Goal: Task Accomplishment & Management: Complete application form

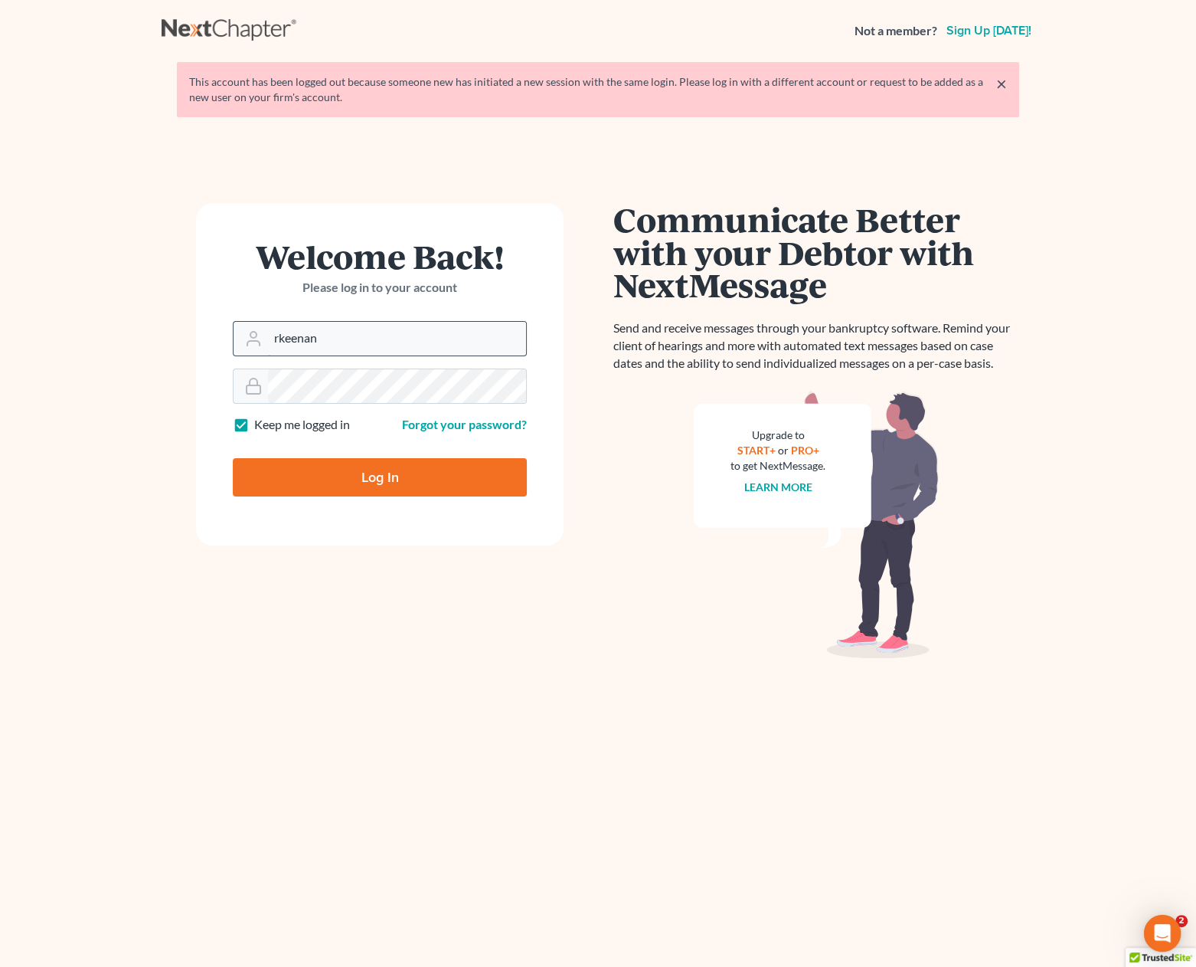
click at [391, 350] on input "rkeenan" at bounding box center [397, 339] width 258 height 34
type input "[PERSON_NAME][EMAIL_ADDRESS][DOMAIN_NAME]"
click at [368, 470] on input "Log In" at bounding box center [380, 477] width 294 height 38
type input "Thinking..."
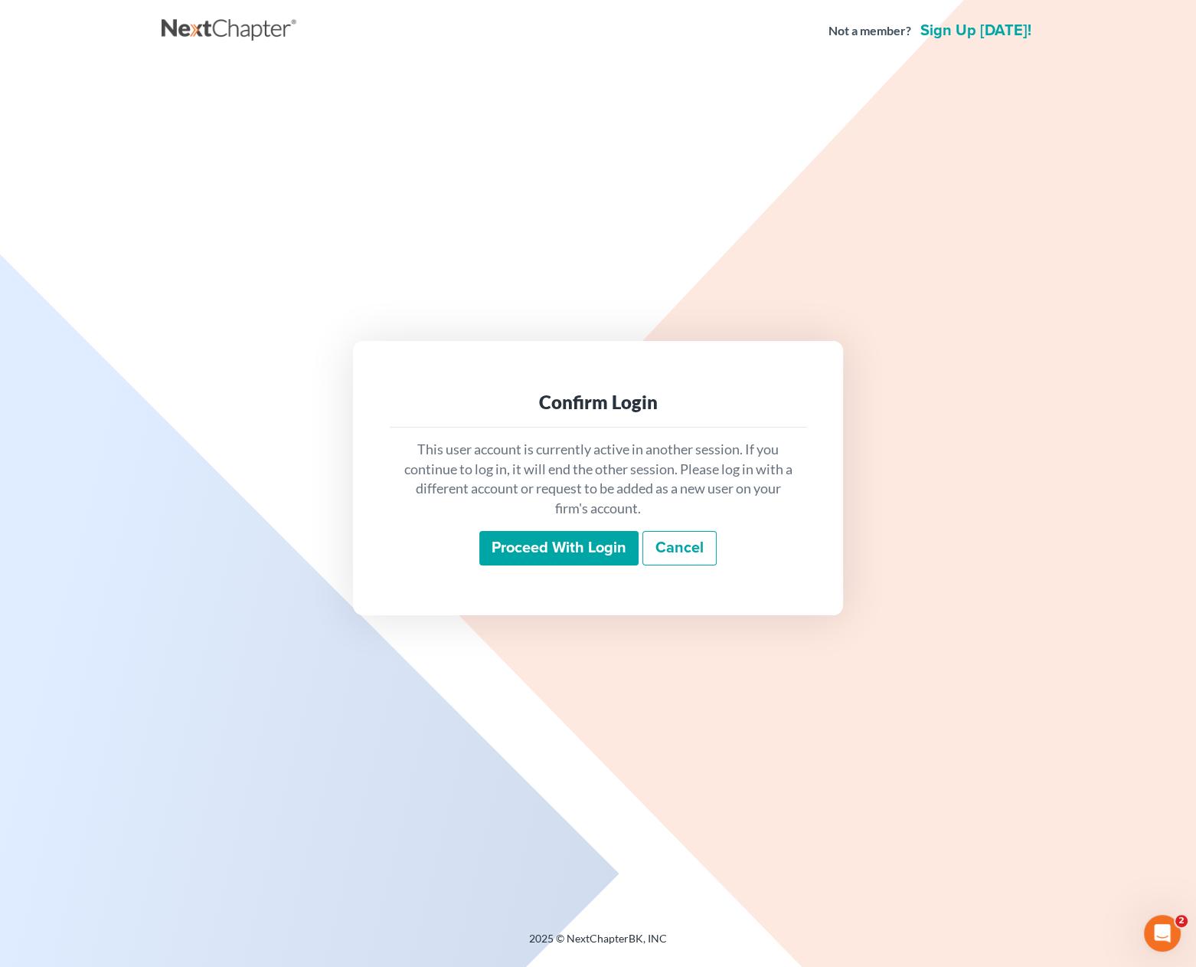
click at [538, 555] on input "Proceed with login" at bounding box center [559, 548] width 159 height 35
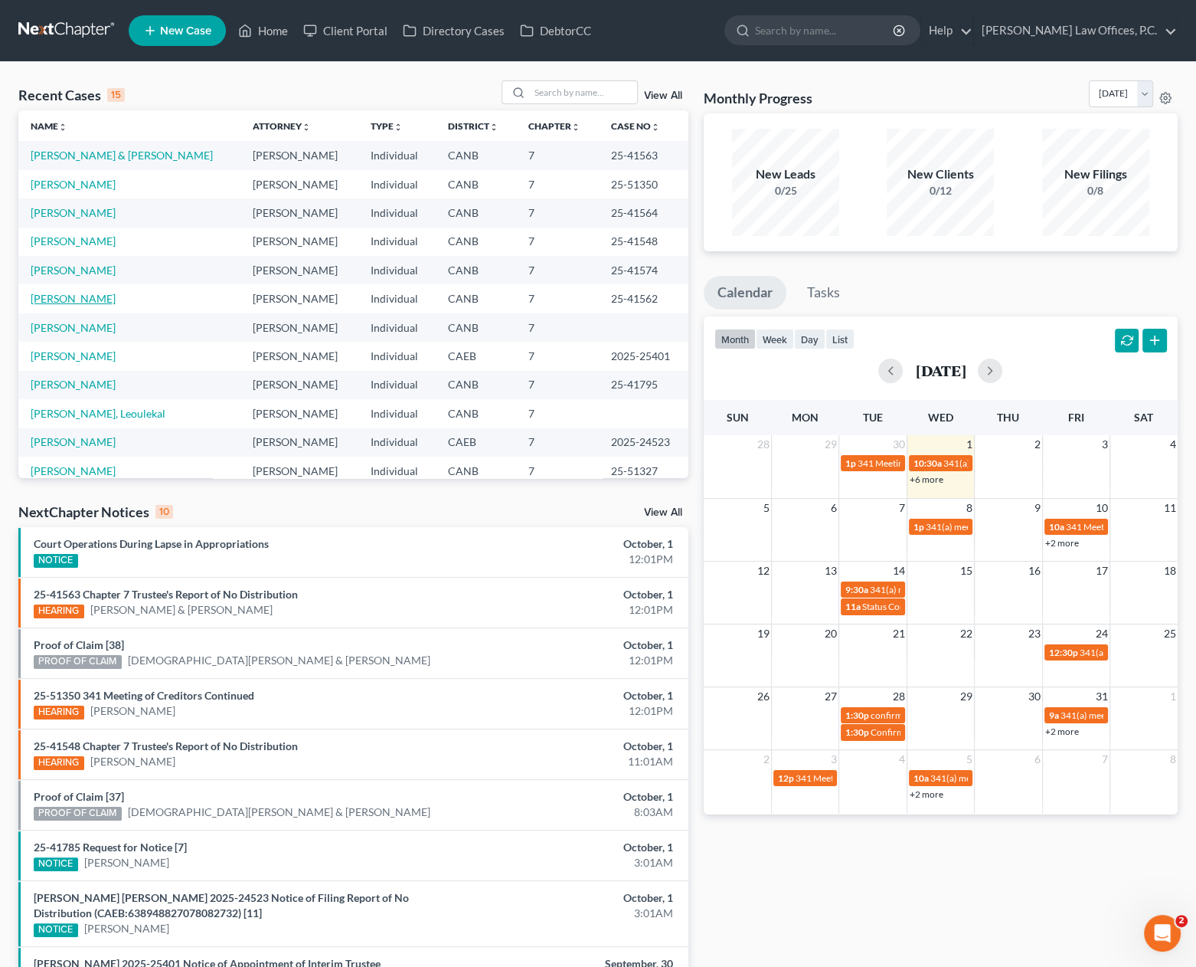
click at [41, 301] on link "[PERSON_NAME]" at bounding box center [73, 298] width 85 height 13
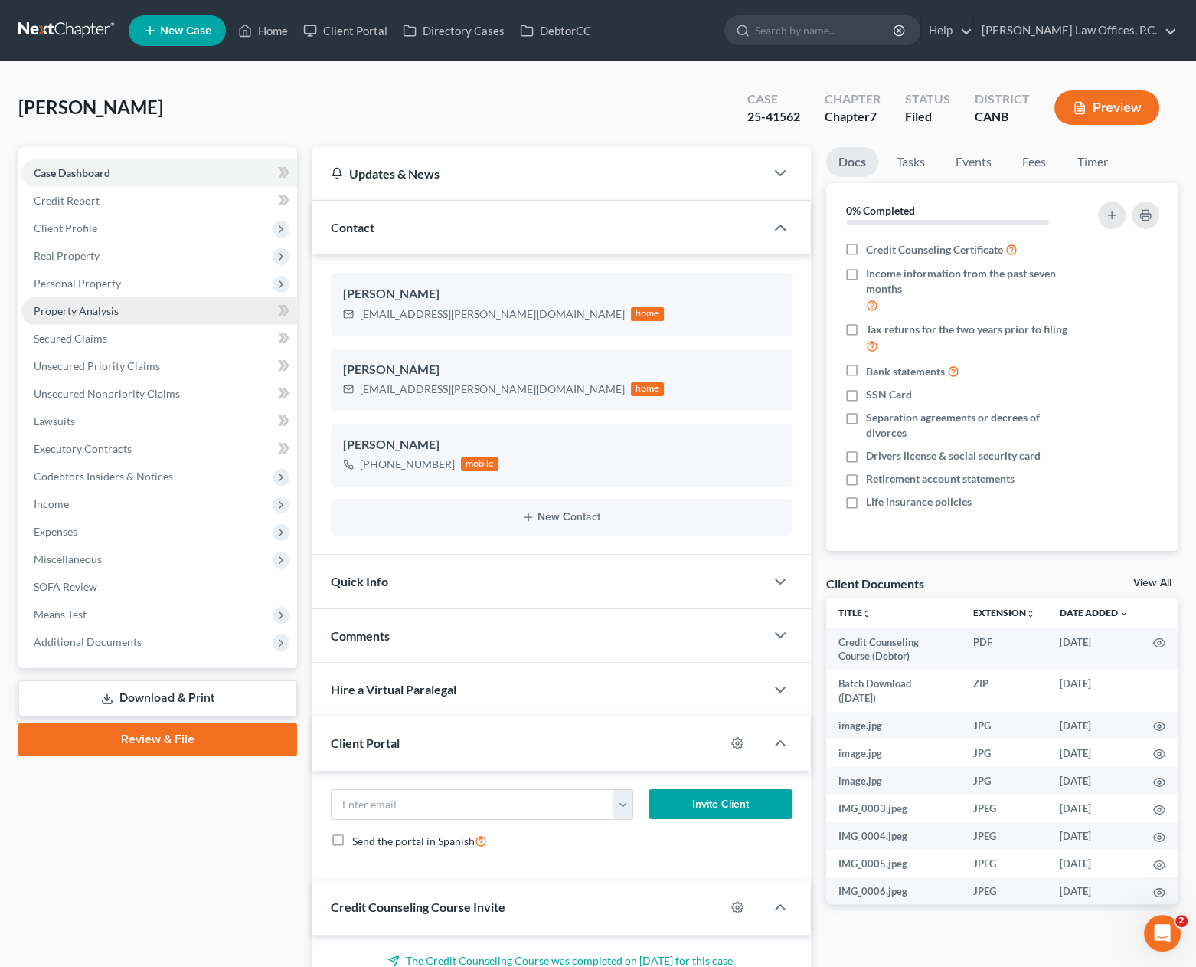
click at [188, 312] on link "Property Analysis" at bounding box center [159, 311] width 276 height 28
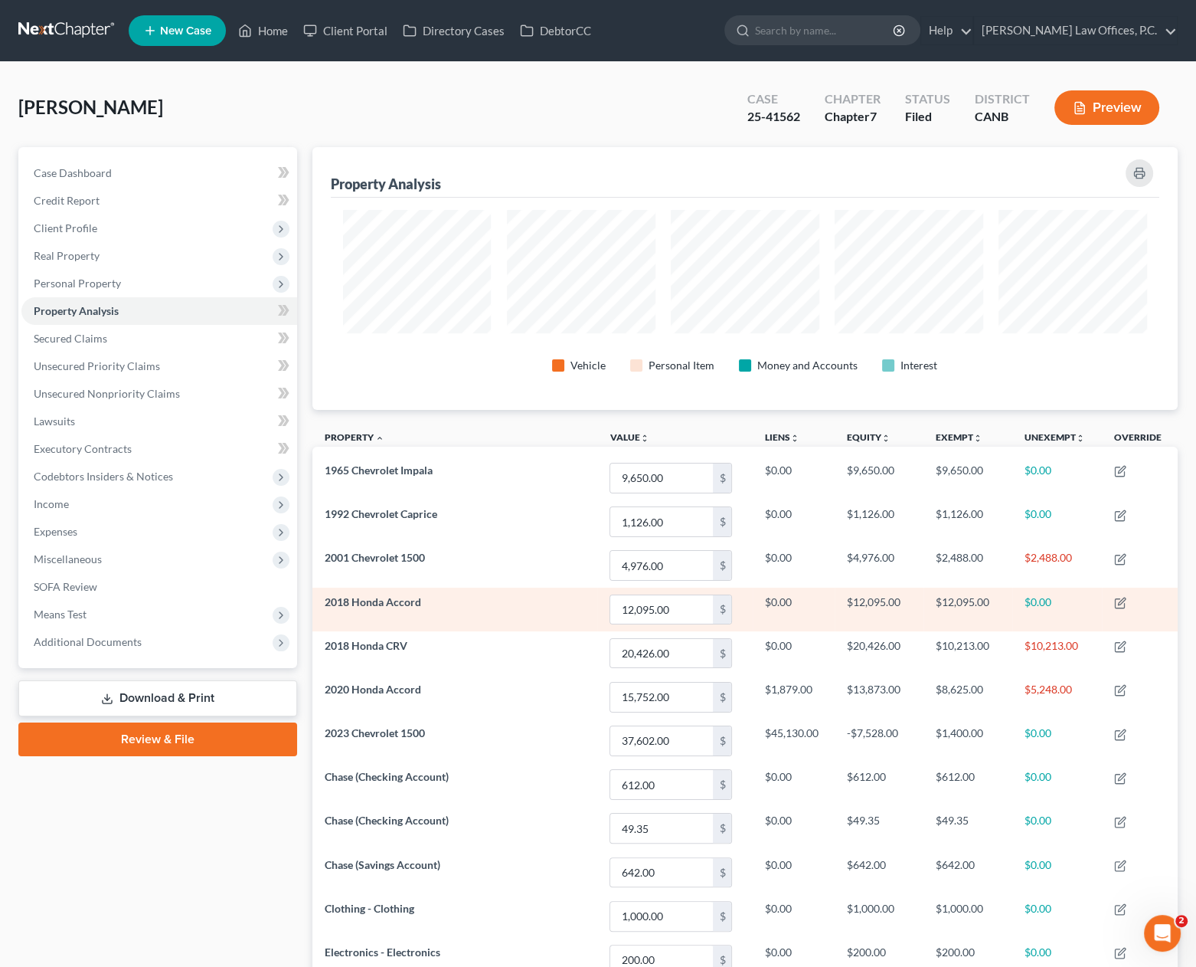
scroll to position [263, 866]
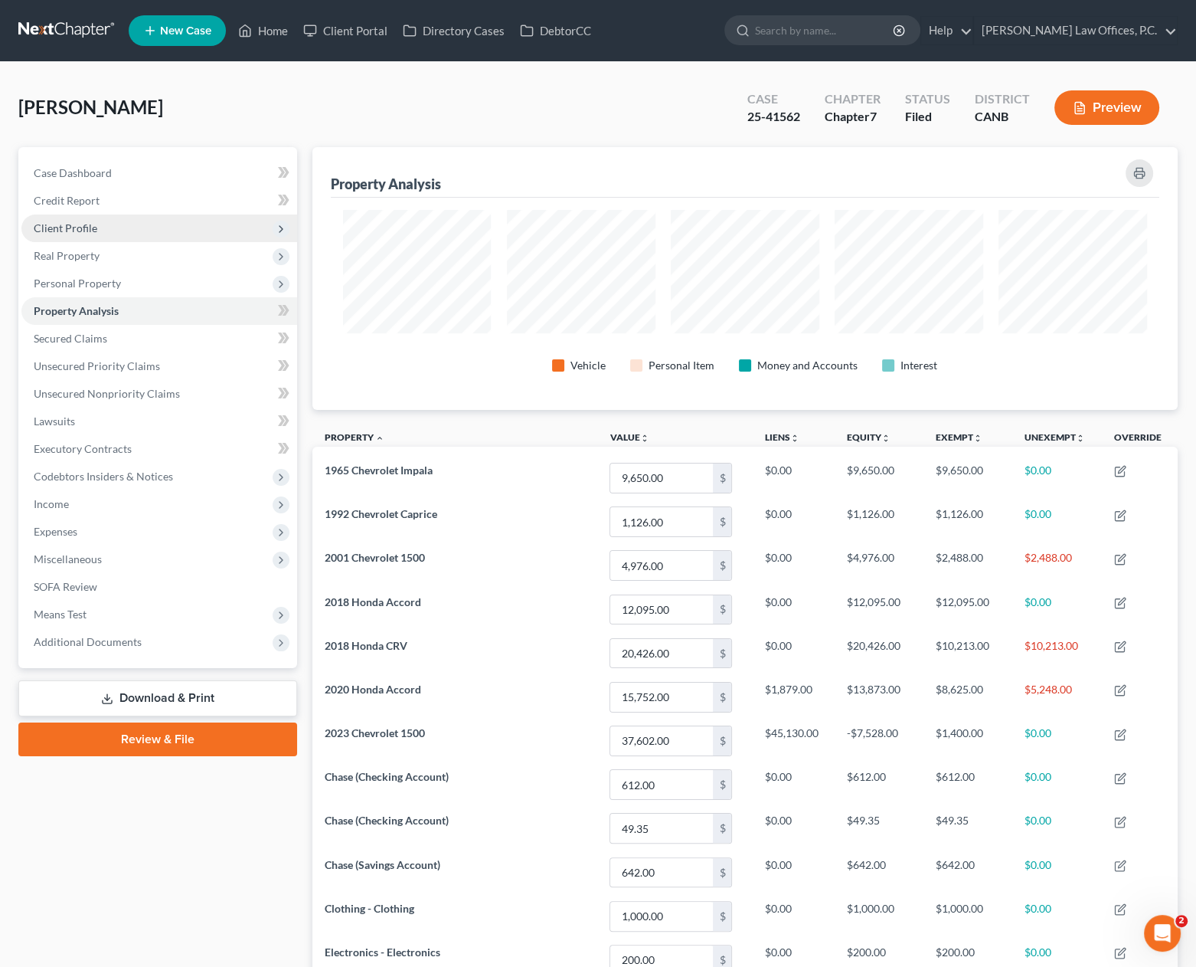
click at [103, 233] on span "Client Profile" at bounding box center [159, 228] width 276 height 28
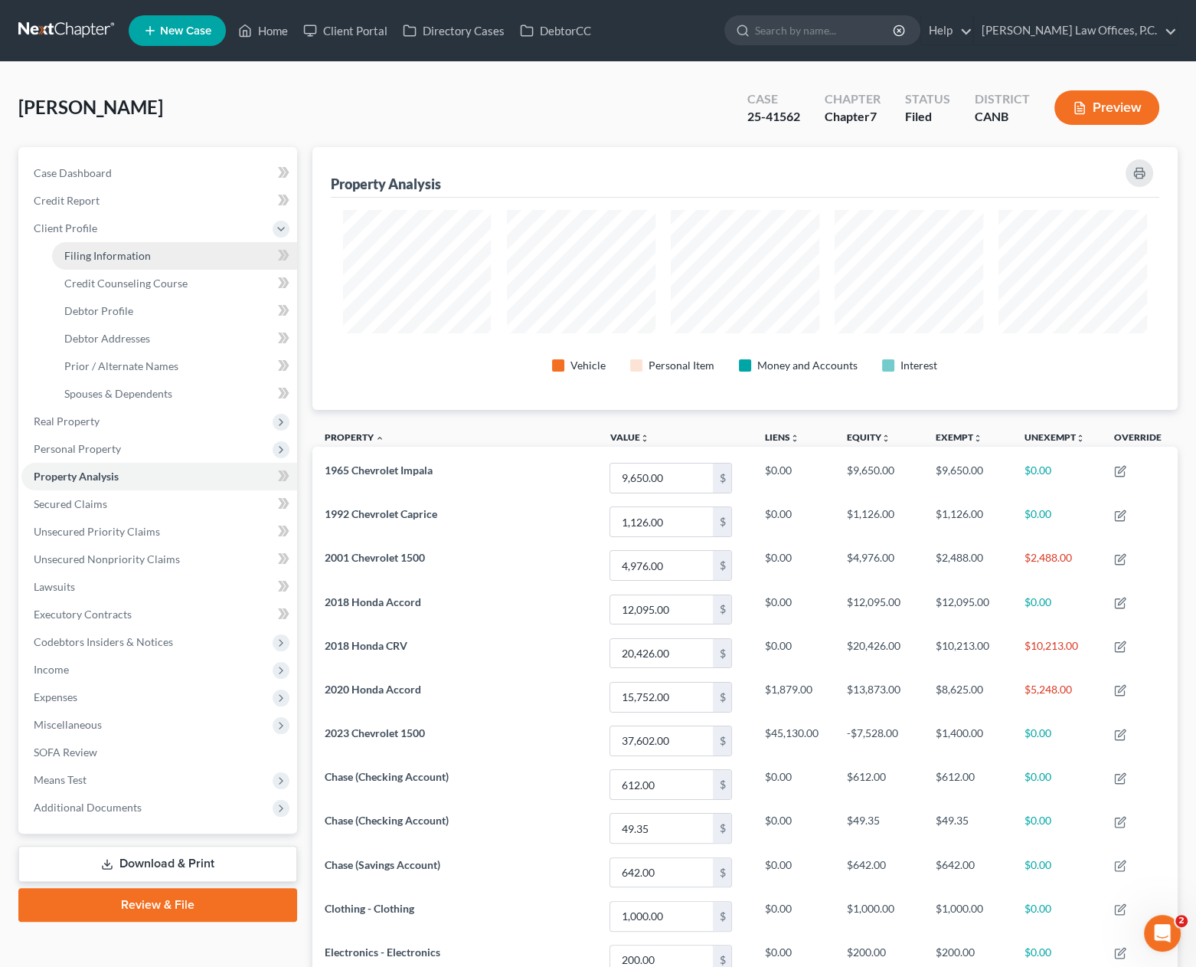
click at [133, 254] on span "Filing Information" at bounding box center [107, 255] width 87 height 13
select select "1"
select select "0"
select select "4"
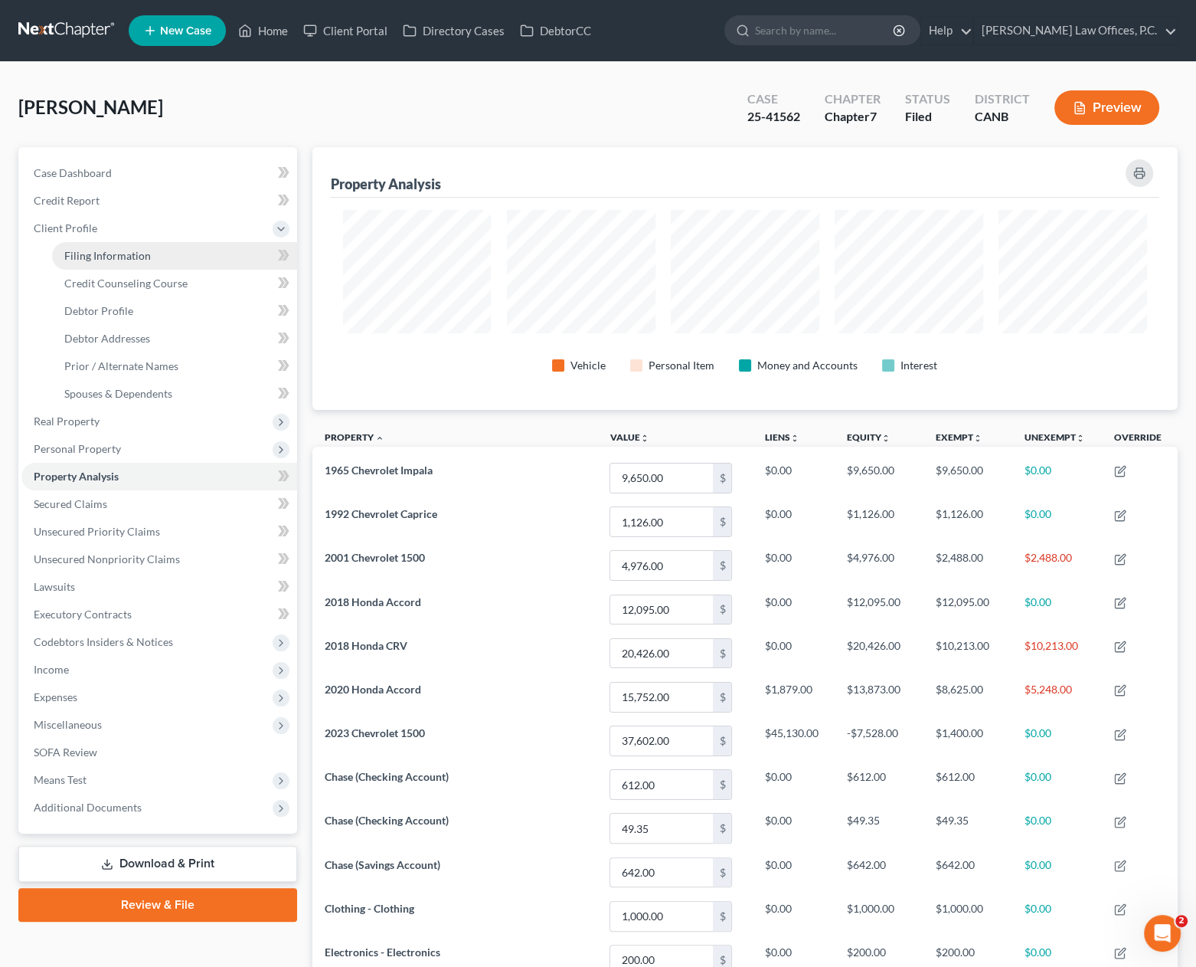
select select "0"
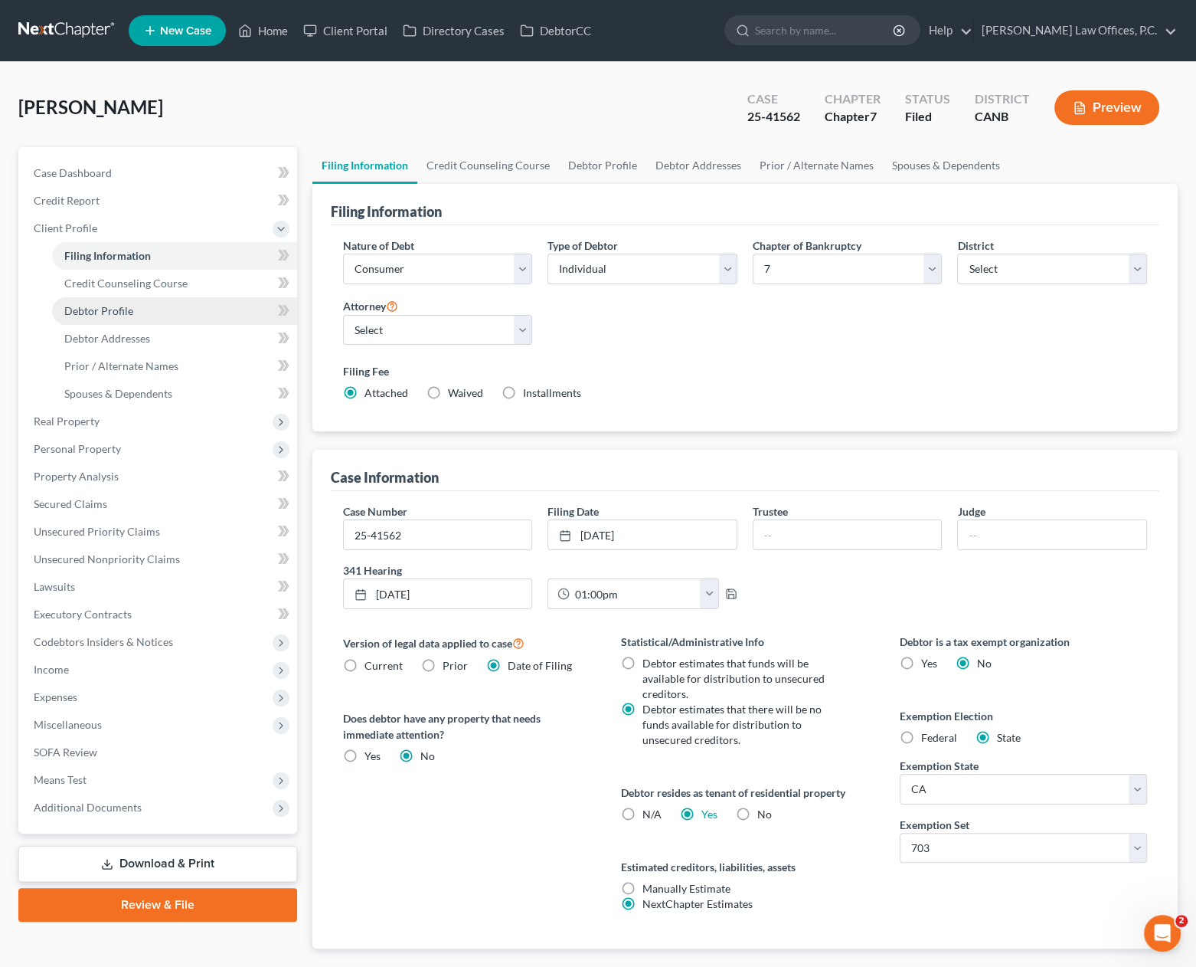
click at [162, 298] on link "Debtor Profile" at bounding box center [174, 311] width 245 height 28
select select "0"
select select "3"
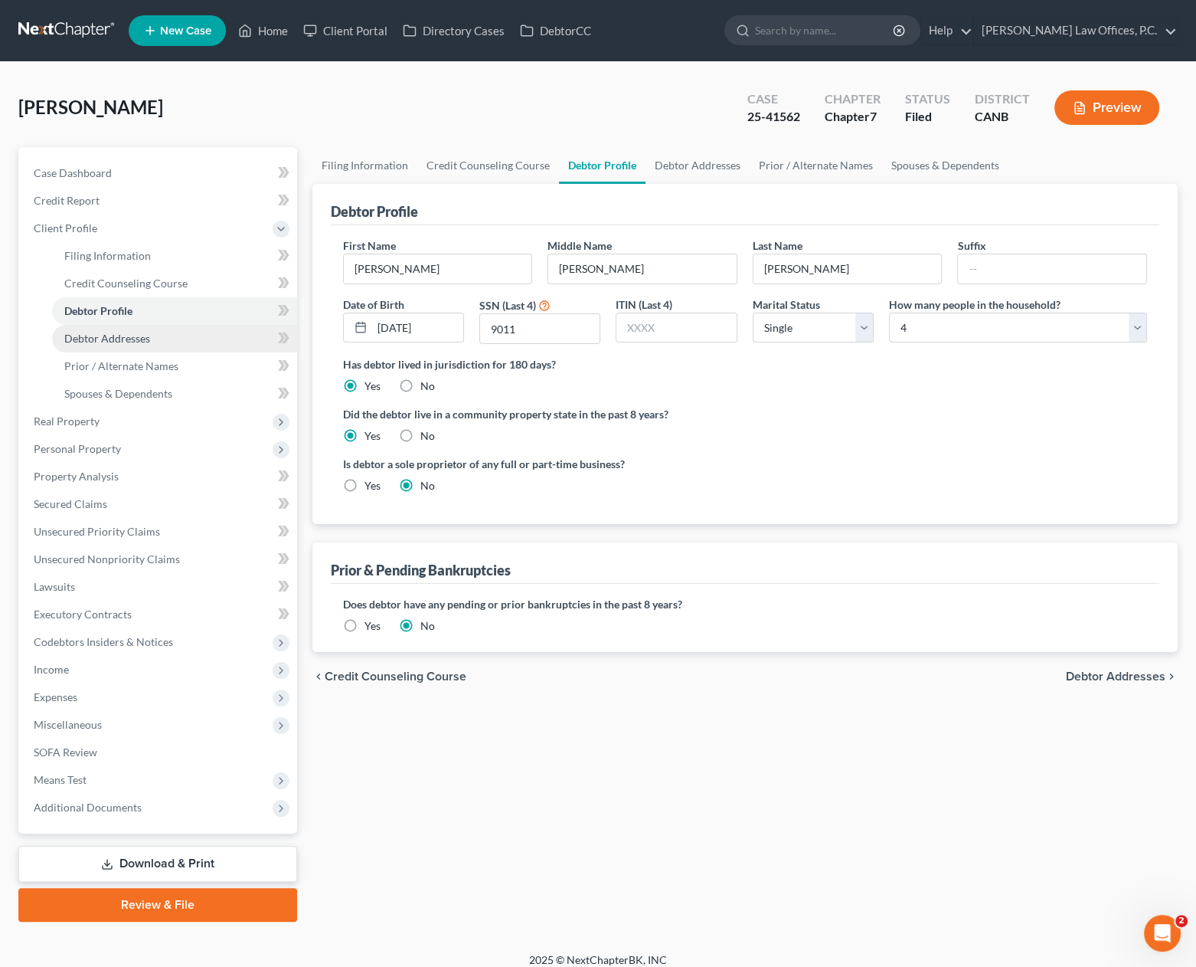
click at [190, 332] on link "Debtor Addresses" at bounding box center [174, 339] width 245 height 28
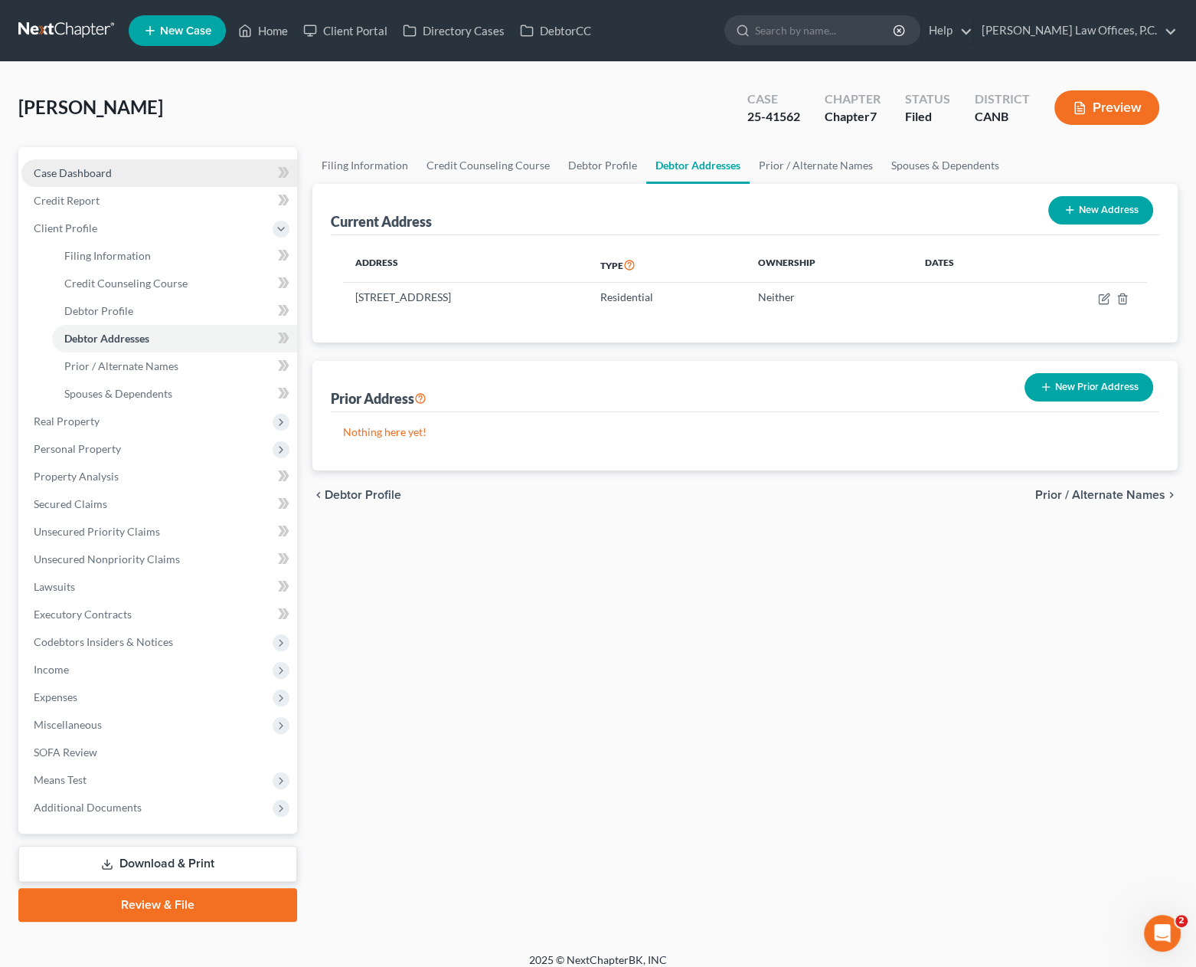
click at [217, 170] on link "Case Dashboard" at bounding box center [159, 173] width 276 height 28
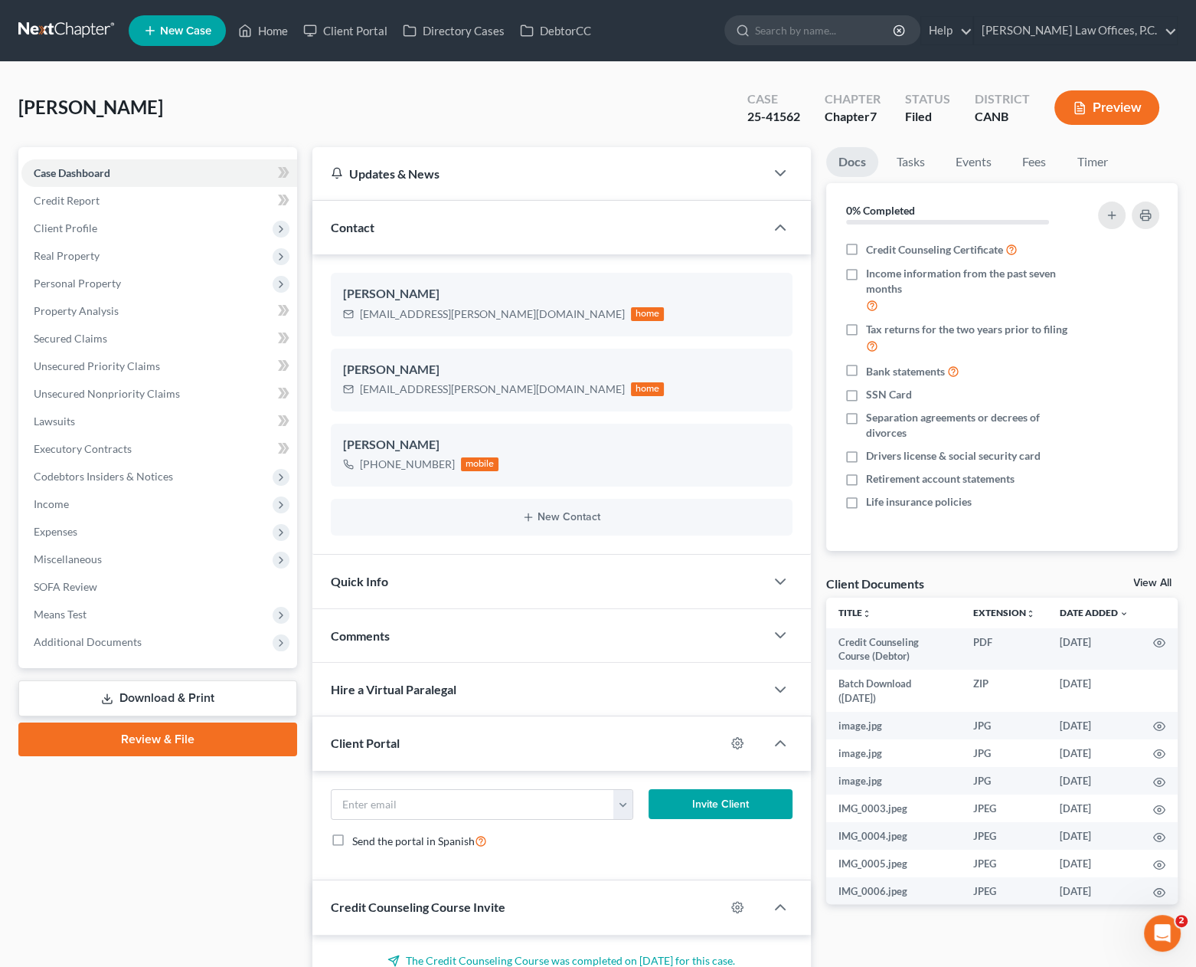
click at [487, 128] on div "[PERSON_NAME] Upgraded Case 25-41562 Chapter Chapter 7 Status Filed District CA…" at bounding box center [598, 113] width 1160 height 67
click at [169, 227] on span "Client Profile" at bounding box center [159, 228] width 276 height 28
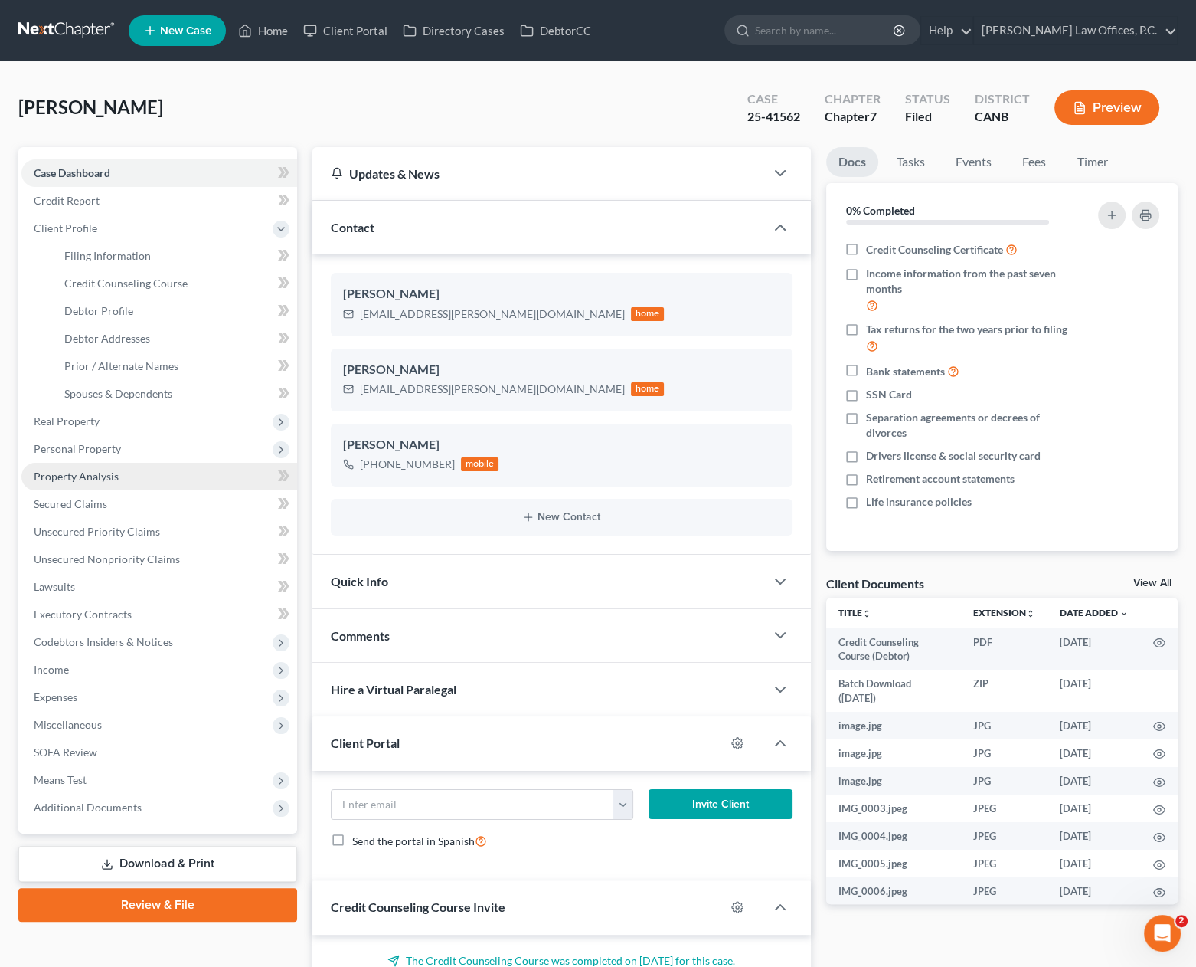
click at [129, 466] on link "Property Analysis" at bounding box center [159, 477] width 276 height 28
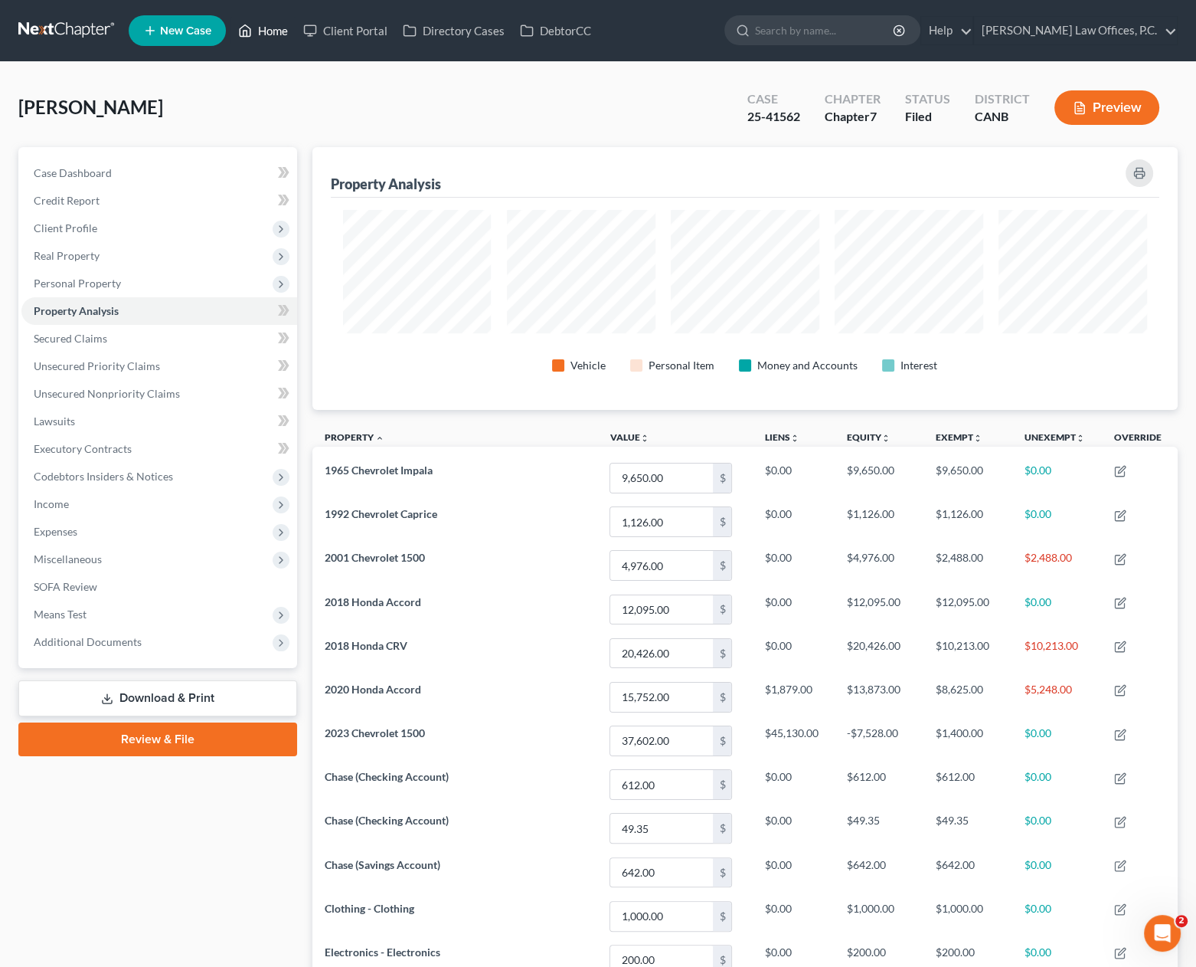
click at [279, 36] on link "Home" at bounding box center [263, 31] width 65 height 28
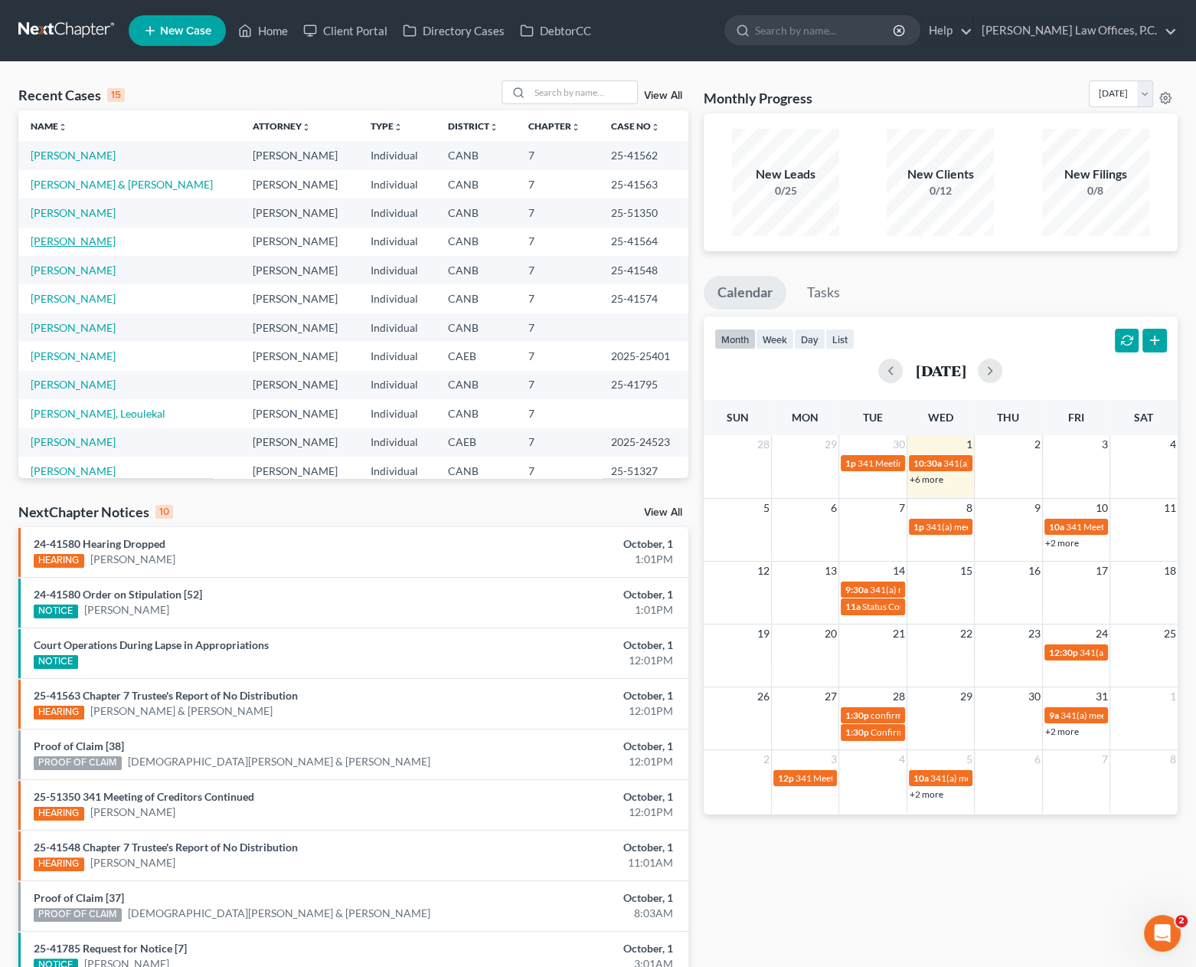
click at [70, 242] on link "[PERSON_NAME]" at bounding box center [73, 240] width 85 height 13
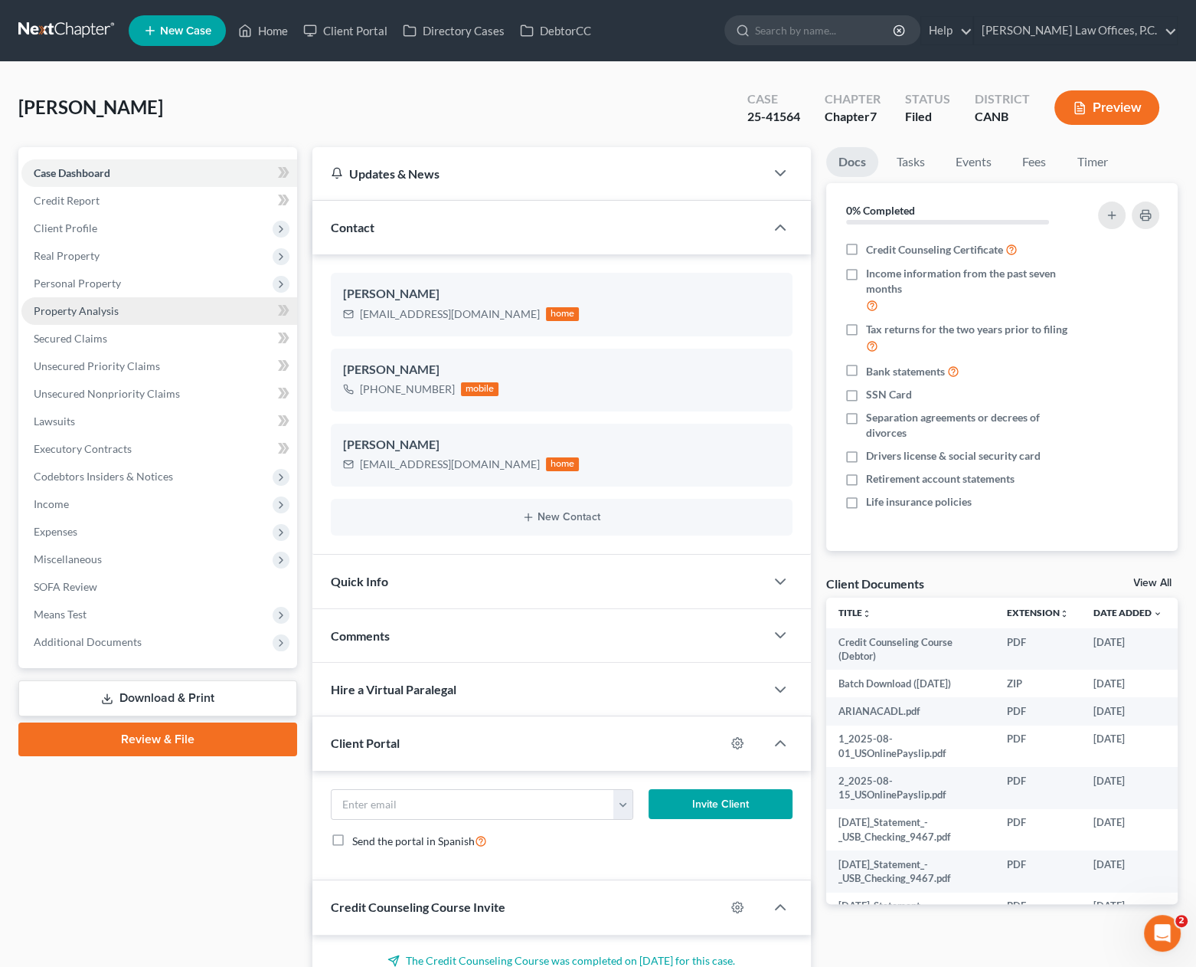
click at [185, 313] on link "Property Analysis" at bounding box center [159, 311] width 276 height 28
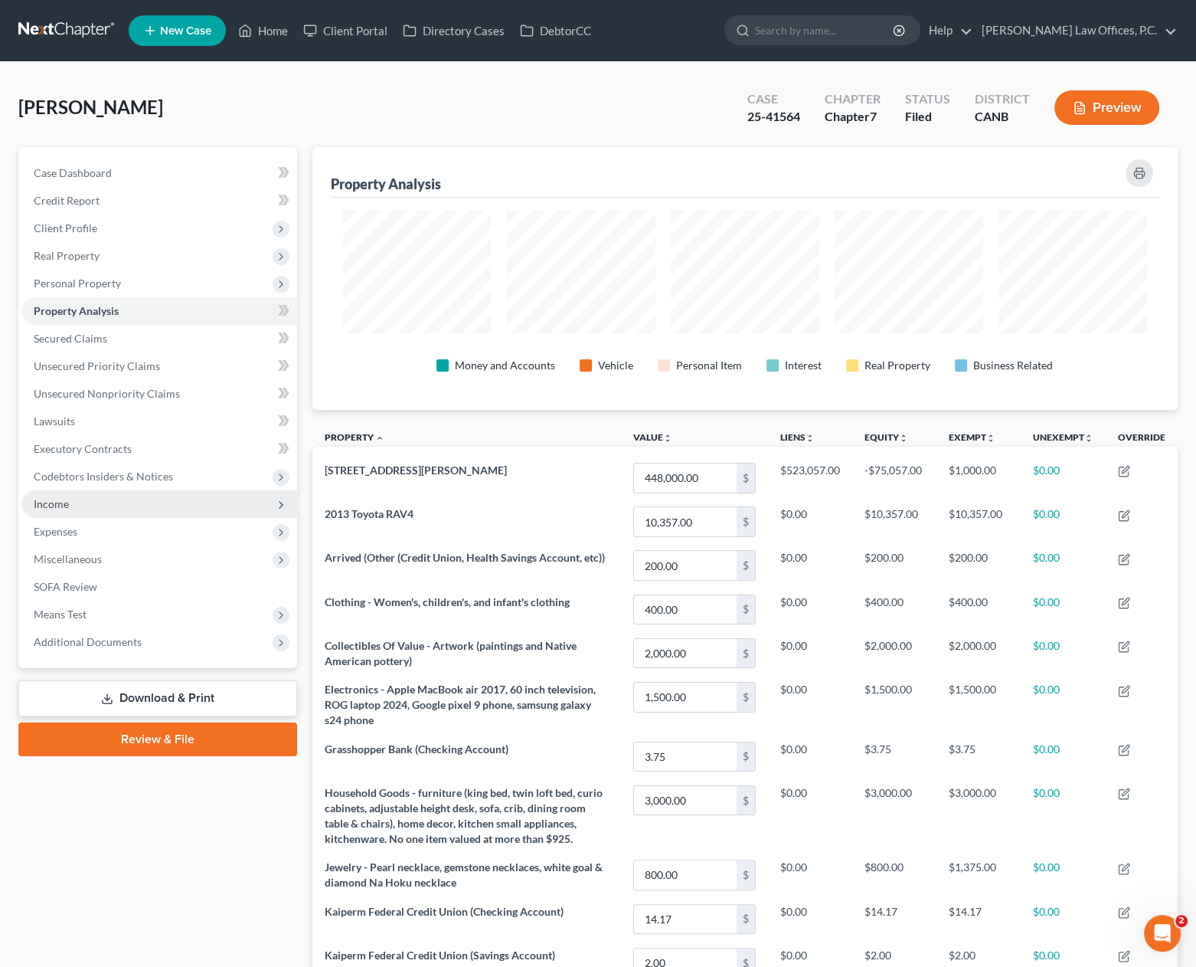
click at [204, 511] on span "Income" at bounding box center [159, 504] width 276 height 28
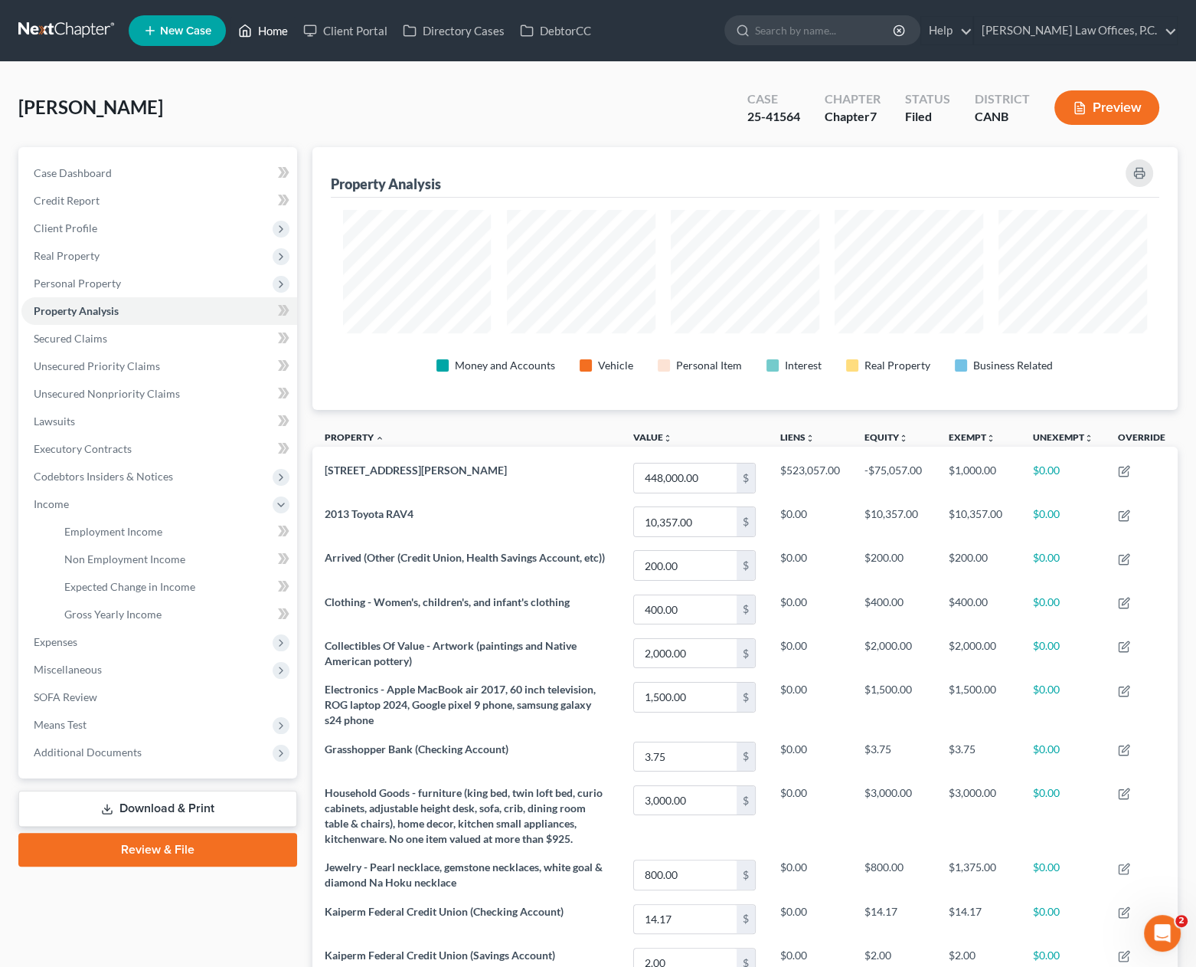
click at [267, 34] on link "Home" at bounding box center [263, 31] width 65 height 28
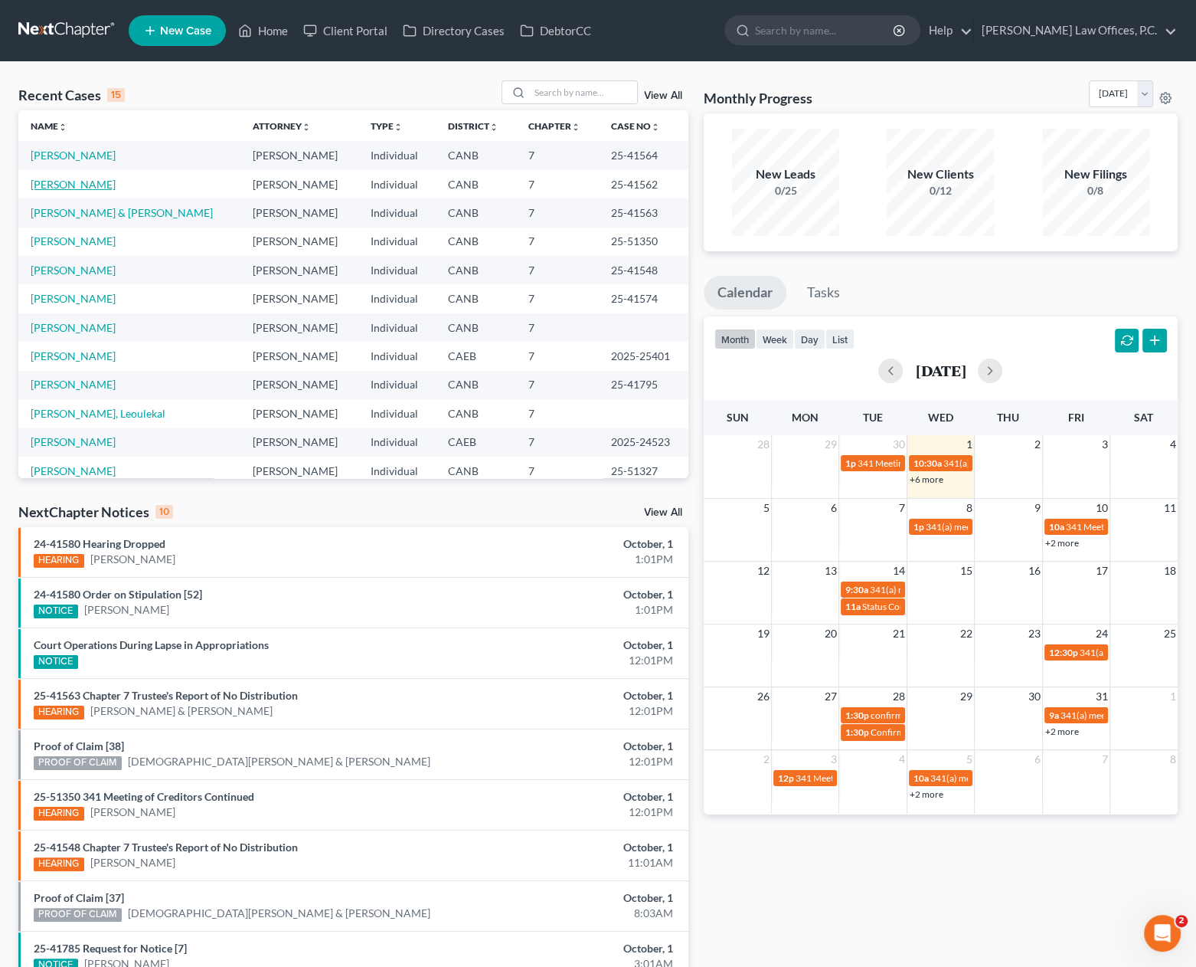
click at [66, 184] on link "[PERSON_NAME]" at bounding box center [73, 184] width 85 height 13
